Goal: Task Accomplishment & Management: Use online tool/utility

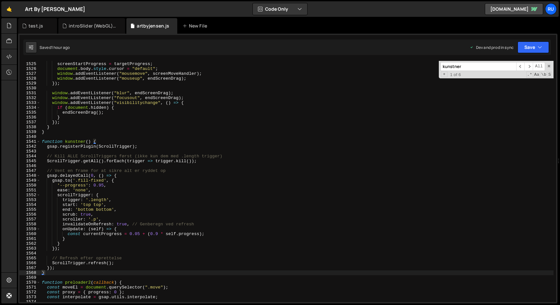
scroll to position [195472, 0]
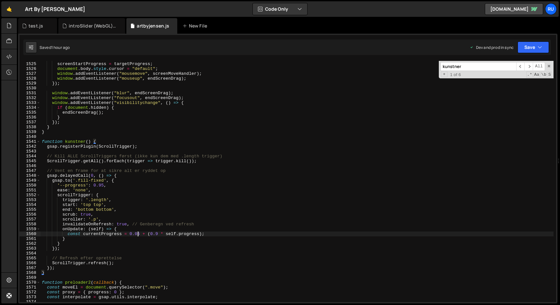
drag, startPoint x: 138, startPoint y: 235, endPoint x: 150, endPoint y: 244, distance: 14.7
click at [138, 235] on div "screenStartX = e . clientX ; screenStartProgress = targetProgress ; document . …" at bounding box center [296, 182] width 513 height 251
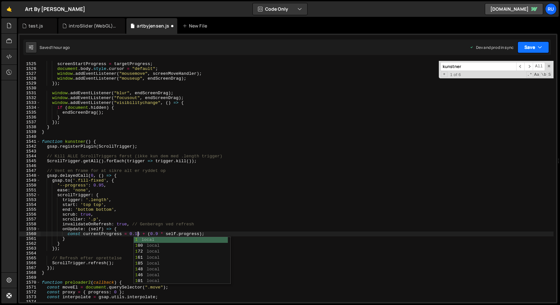
click at [520, 49] on button "Save" at bounding box center [532, 47] width 31 height 12
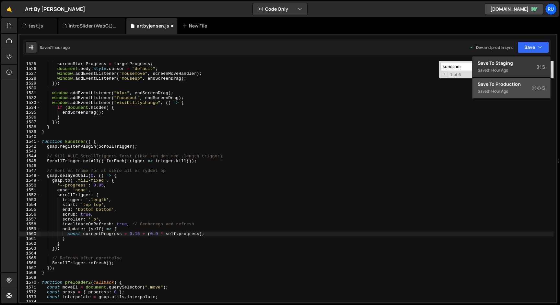
click at [516, 85] on div "Save to Production S" at bounding box center [511, 84] width 67 height 6
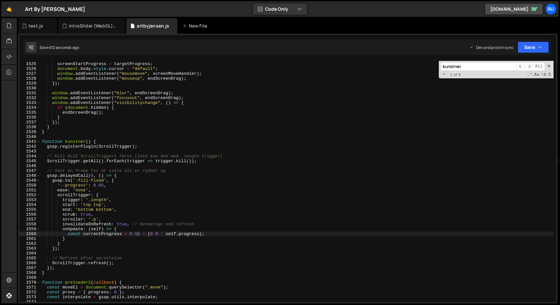
drag, startPoint x: 137, startPoint y: 235, endPoint x: 148, endPoint y: 265, distance: 32.2
click at [137, 235] on div "screenStartX = e . clientX ; screenStartProgress = targetProgress ; document . …" at bounding box center [296, 182] width 513 height 251
click at [227, 203] on div "screenStartX = e . clientX ; screenStartProgress = targetProgress ; document . …" at bounding box center [296, 182] width 513 height 251
click at [526, 48] on button "Save" at bounding box center [532, 47] width 31 height 12
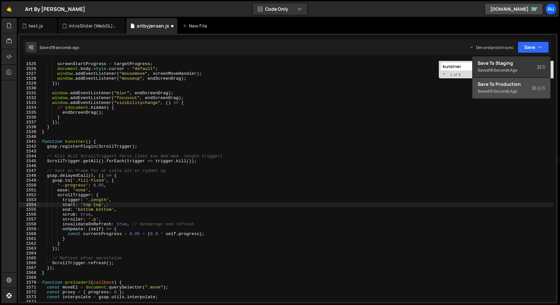
click at [514, 92] on div "15 seconds ago" at bounding box center [503, 91] width 28 height 6
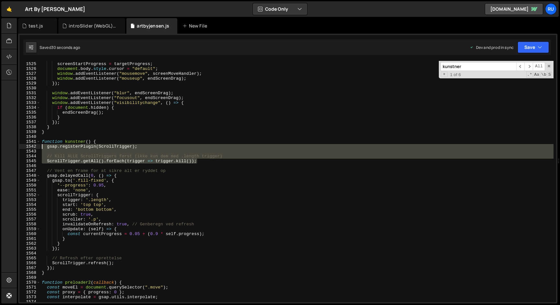
drag, startPoint x: 203, startPoint y: 161, endPoint x: 39, endPoint y: 147, distance: 165.2
click at [39, 147] on div "ScrollTrigger.getAll().forEach(trigger => trigger.kill()); 1524 1525 1526 1527 …" at bounding box center [287, 181] width 537 height 241
type textarea "gsap.registerPlugin(ScrollTrigger);"
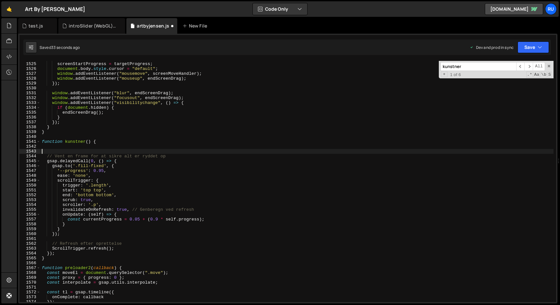
type textarea "// Vent en frame for at sikre alt er ryddet op"
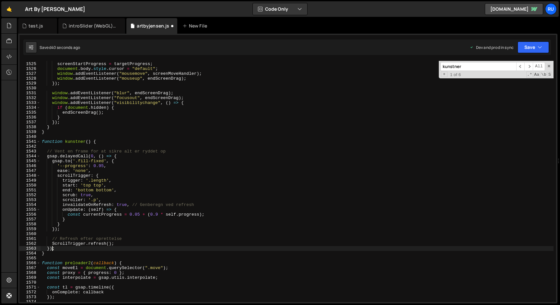
click at [52, 249] on div "screenStartX = e . clientX ; screenStartProgress = targetProgress ; document . …" at bounding box center [296, 182] width 513 height 251
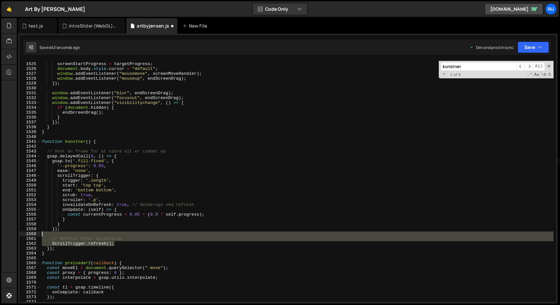
drag, startPoint x: 115, startPoint y: 243, endPoint x: 22, endPoint y: 232, distance: 93.9
click at [23, 234] on div "}); 1524 1525 1526 1527 1528 1529 1530 1531 1532 1533 1534 1535 1536 1537 1538 …" at bounding box center [287, 181] width 537 height 241
type textarea "// Refresh efter oprettelse"
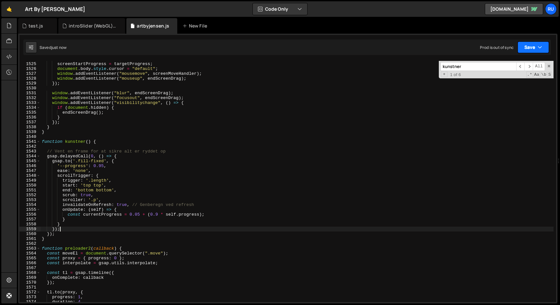
click at [540, 47] on icon "button" at bounding box center [539, 47] width 5 height 6
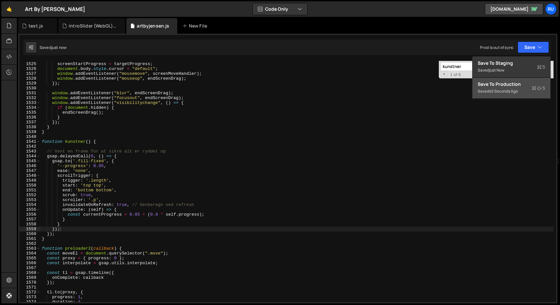
click at [506, 94] on div "Saved 45 seconds ago" at bounding box center [511, 91] width 67 height 8
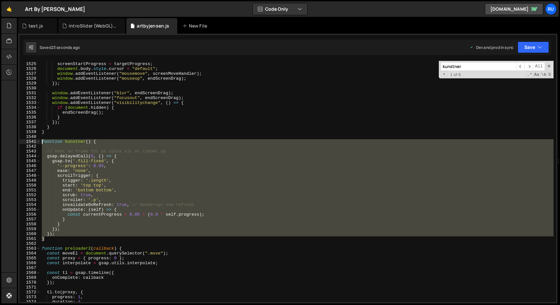
drag, startPoint x: 46, startPoint y: 236, endPoint x: 9, endPoint y: 144, distance: 99.5
click at [9, 144] on div "Hold on a sec... Are you certain you wish to leave this page? Any changes you'v…" at bounding box center [280, 152] width 560 height 305
drag, startPoint x: 63, startPoint y: 229, endPoint x: 50, endPoint y: 240, distance: 17.5
click at [63, 229] on div "screenStartX = e . clientX ; screenStartProgress = targetProgress ; document . …" at bounding box center [296, 181] width 513 height 241
drag, startPoint x: 50, startPoint y: 240, endPoint x: 26, endPoint y: 143, distance: 100.1
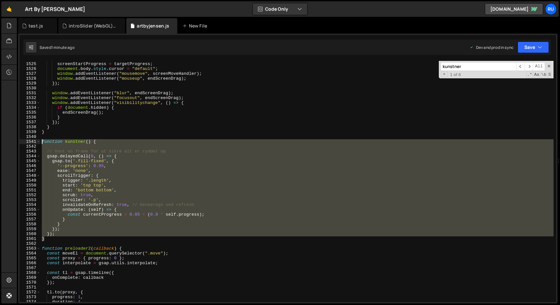
click at [26, 143] on div "}); 1524 1525 1526 1527 1528 1529 1530 1531 1532 1533 1534 1535 1536 1537 1538 …" at bounding box center [287, 181] width 537 height 241
paste textarea "}"
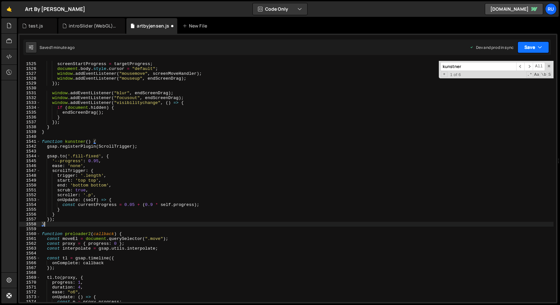
click at [530, 47] on button "Save" at bounding box center [532, 47] width 31 height 12
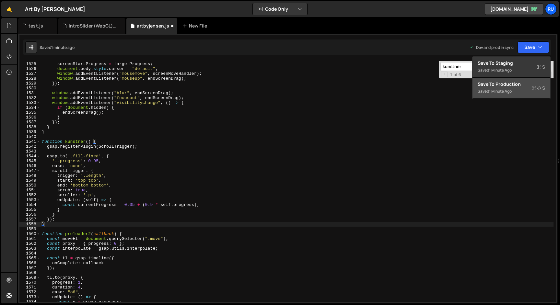
click at [518, 91] on div "Saved 1 minute ago" at bounding box center [511, 91] width 67 height 8
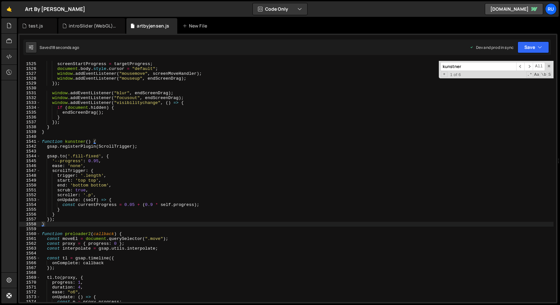
drag, startPoint x: 157, startPoint y: 120, endPoint x: 153, endPoint y: 118, distance: 4.8
click at [157, 120] on div "screenStartX = e . clientX ; screenStartProgress = targetProgress ; document . …" at bounding box center [296, 182] width 513 height 251
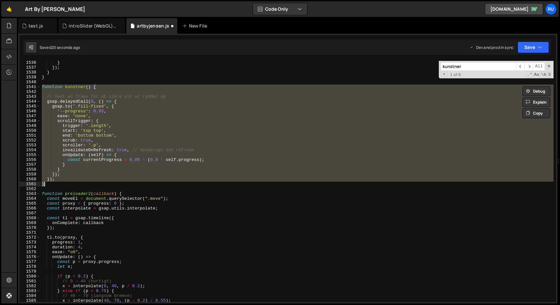
scroll to position [7376, 0]
paste textarea
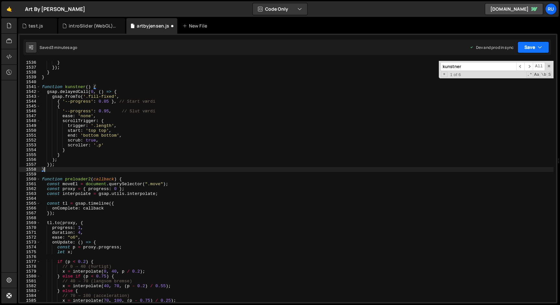
click at [536, 44] on button "Save" at bounding box center [532, 47] width 31 height 12
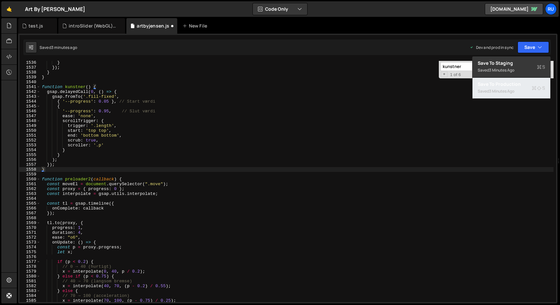
click at [530, 86] on div "Save to Production S" at bounding box center [511, 84] width 67 height 6
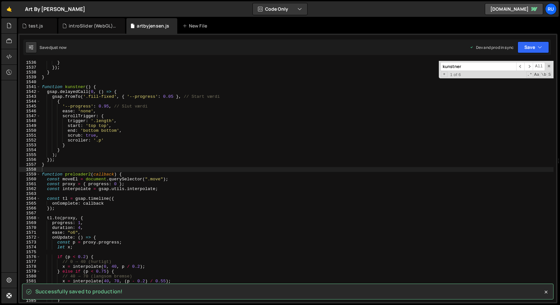
click at [141, 99] on div "} }) ; } } function kunstner ( ) { gsap . delayedCall ( 0 , ( ) => { gsap . fro…" at bounding box center [296, 185] width 513 height 251
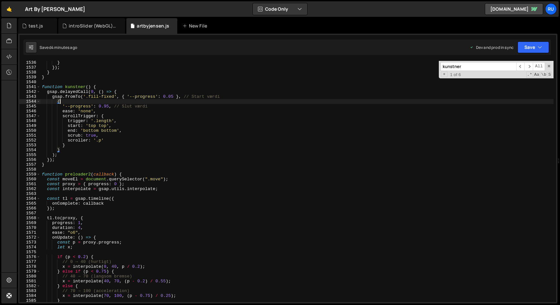
click at [172, 143] on div "} }) ; } } function kunstner ( ) { gsap . delayedCall ( 0 , ( ) => { gsap . fro…" at bounding box center [296, 185] width 513 height 251
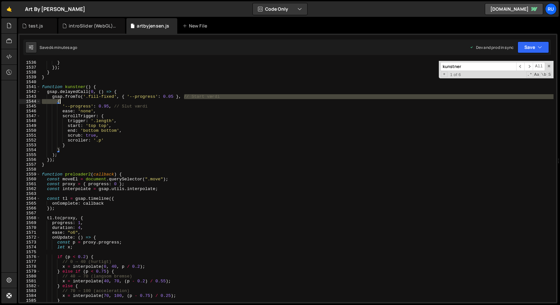
drag, startPoint x: 186, startPoint y: 98, endPoint x: 228, endPoint y: 99, distance: 41.8
click at [228, 99] on div "} }) ; } } function kunstner ( ) { gsap . delayedCall ( 0 , ( ) => { gsap . fro…" at bounding box center [296, 185] width 513 height 251
click at [194, 97] on div "} }) ; } } function kunstner ( ) { gsap . delayedCall ( 0 , ( ) => { gsap . fro…" at bounding box center [296, 181] width 513 height 241
drag, startPoint x: 184, startPoint y: 96, endPoint x: 266, endPoint y: 98, distance: 82.3
click at [266, 98] on div "} }) ; } } function kunstner ( ) { gsap . delayedCall ( 0 , ( ) => { gsap . fro…" at bounding box center [296, 185] width 513 height 251
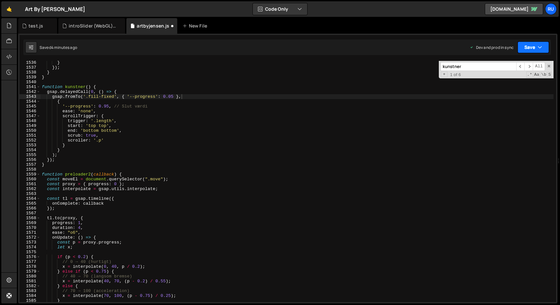
click at [526, 46] on button "Save" at bounding box center [532, 47] width 31 height 12
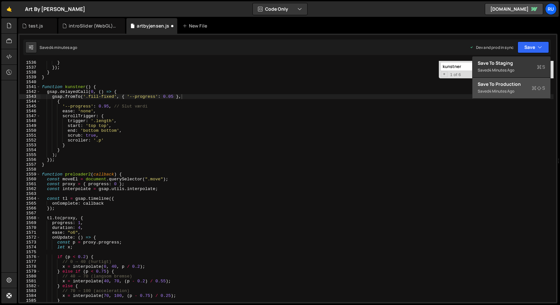
click at [507, 88] on div "Saved 4 minutes ago" at bounding box center [511, 91] width 67 height 8
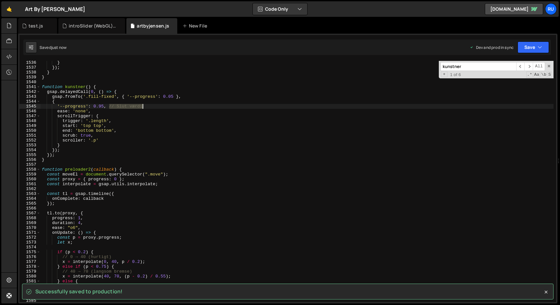
drag, startPoint x: 143, startPoint y: 110, endPoint x: 160, endPoint y: 106, distance: 17.7
click at [160, 106] on div "} }) ; } } function kunstner ( ) { gsap . delayedCall ( 0 , ( ) => { gsap . fro…" at bounding box center [296, 185] width 513 height 251
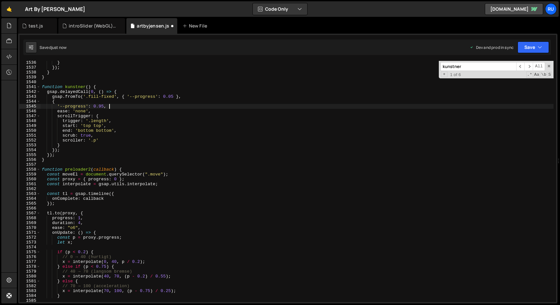
type textarea "'--progress': 0.95,"
drag, startPoint x: 532, startPoint y: 50, endPoint x: 526, endPoint y: 63, distance: 15.0
click at [532, 50] on button "Save" at bounding box center [532, 47] width 31 height 12
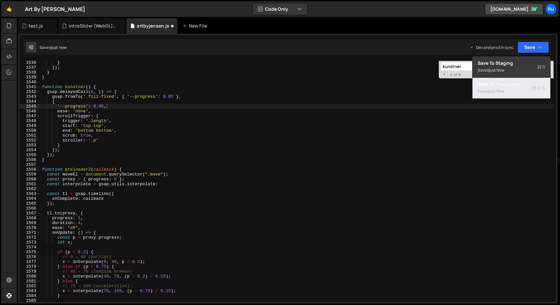
click at [519, 88] on div "Saved just now" at bounding box center [511, 91] width 67 height 8
